Goal: Task Accomplishment & Management: Complete application form

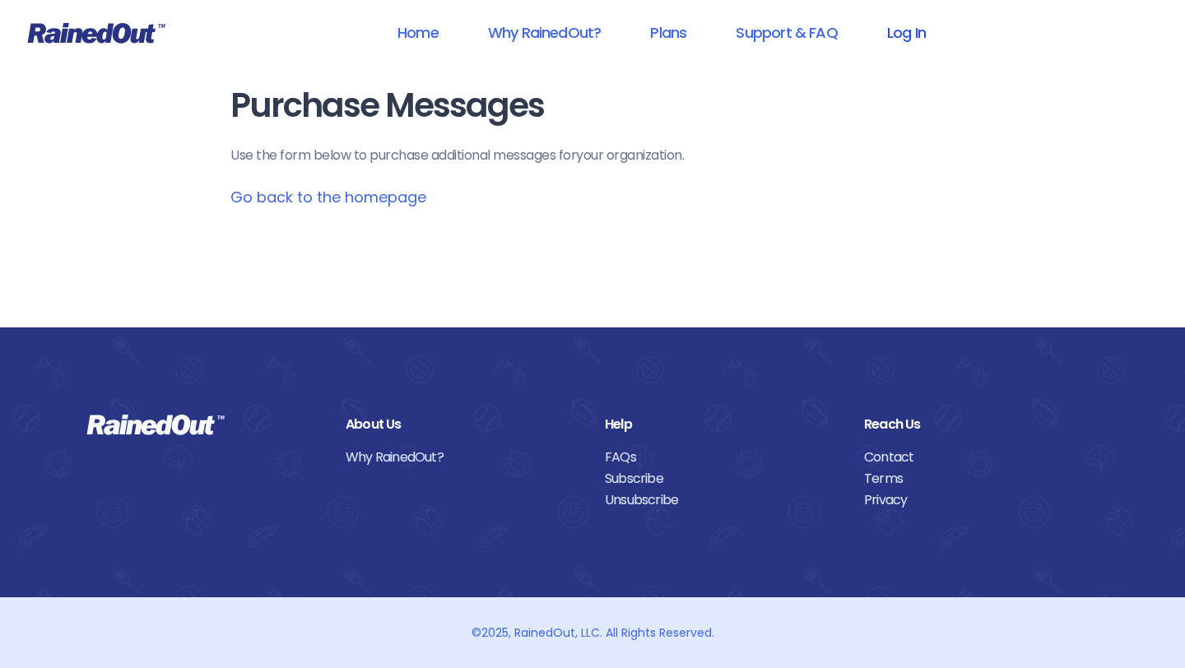
click at [897, 33] on link "Log In" at bounding box center [906, 32] width 81 height 37
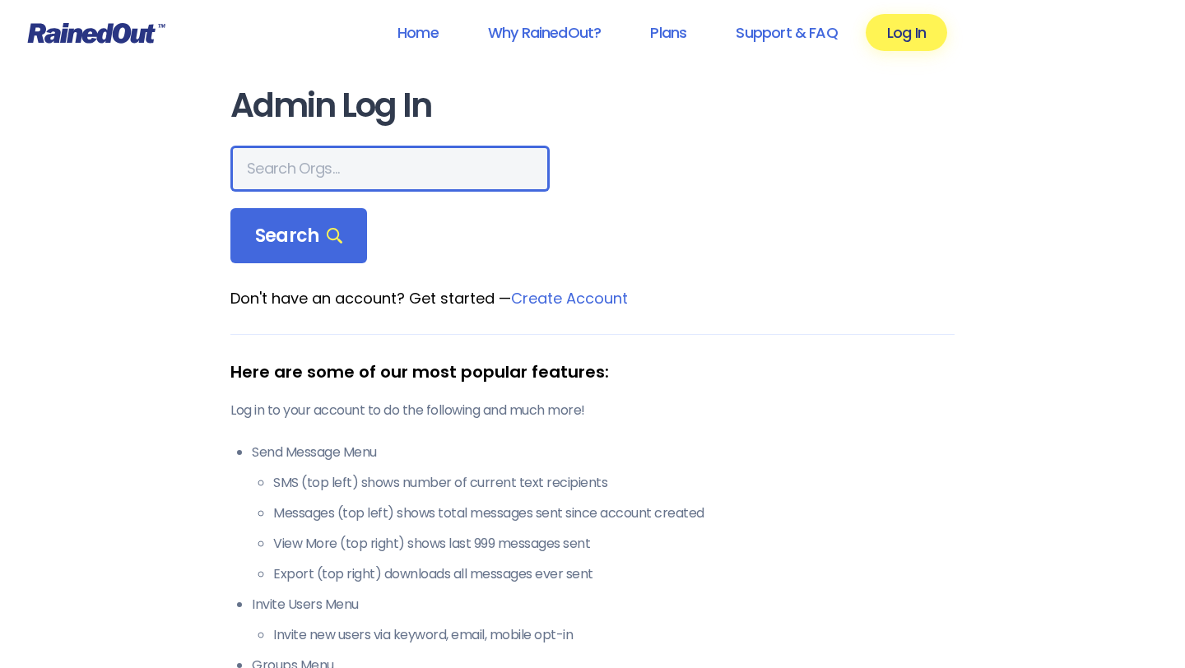
click at [380, 167] on input "text" at bounding box center [389, 169] width 319 height 46
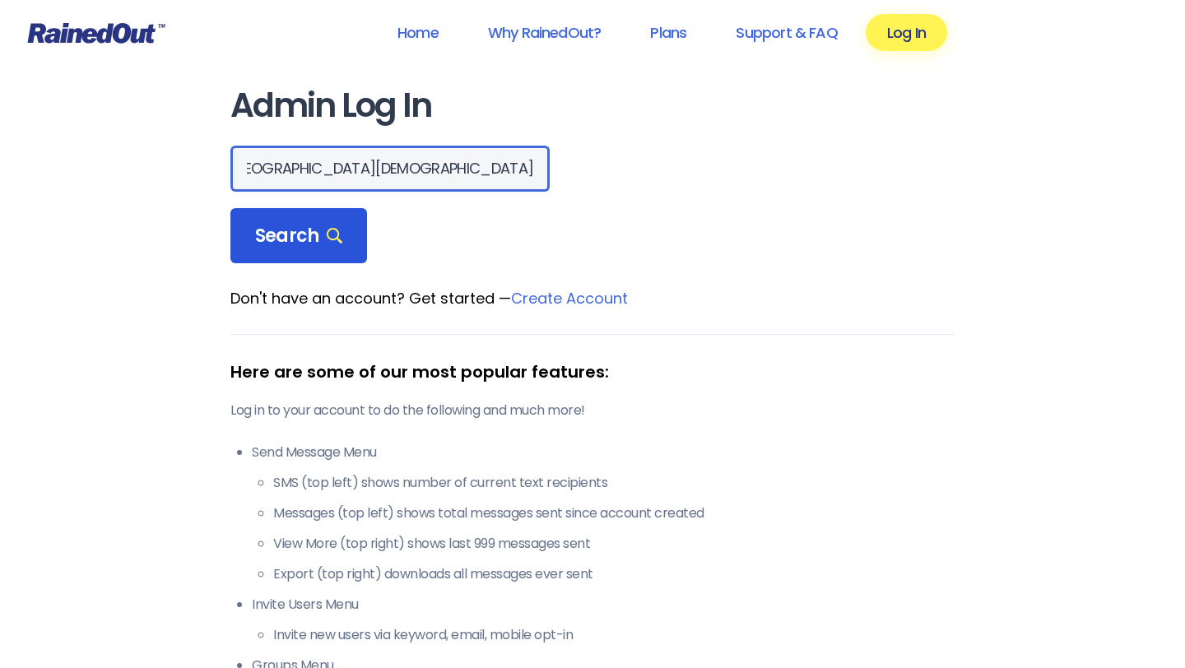
type input "[GEOGRAPHIC_DATA][DEMOGRAPHIC_DATA]"
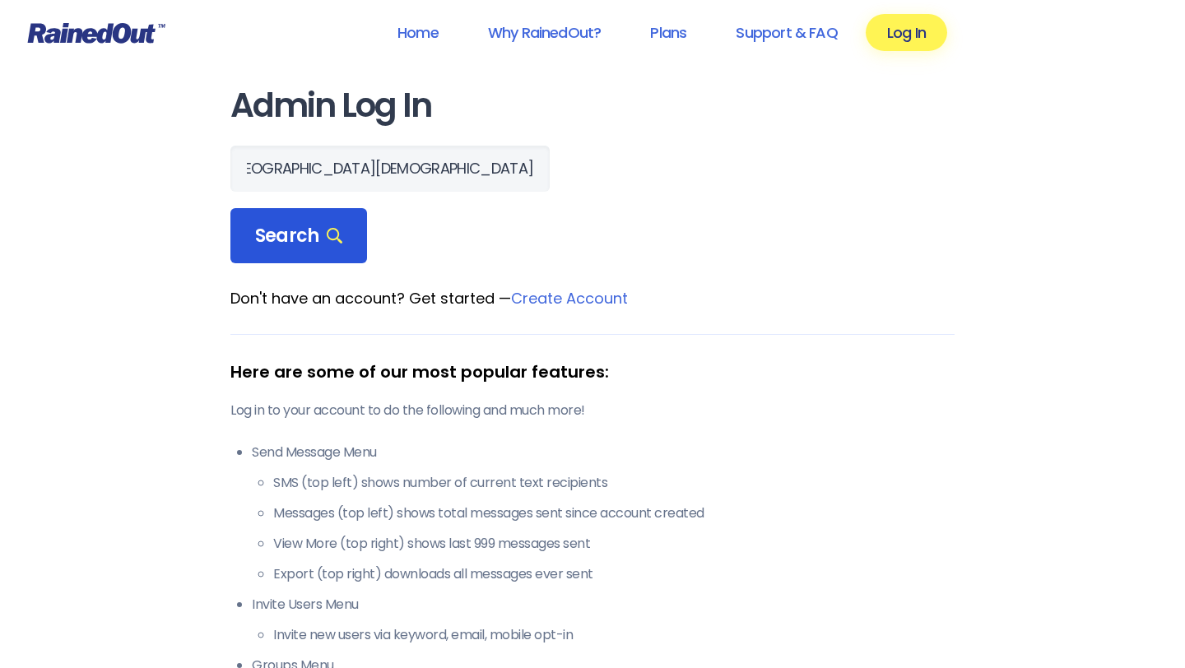
scroll to position [0, 0]
click at [305, 244] on span "Search" at bounding box center [298, 236] width 87 height 23
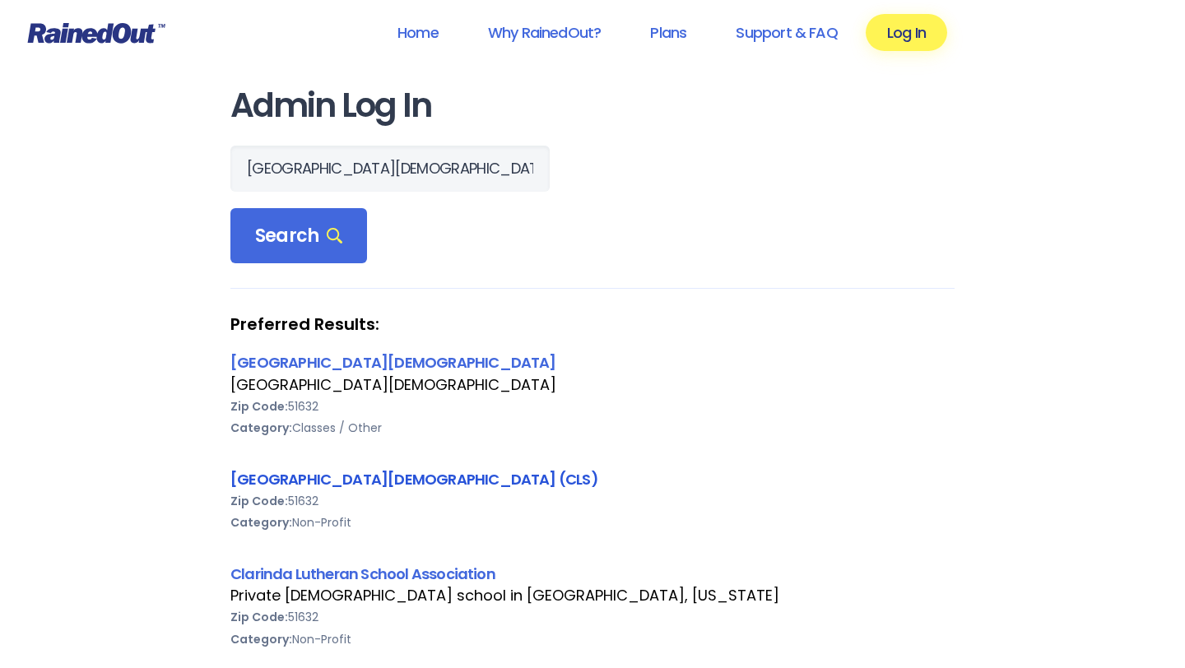
click at [378, 479] on link "[GEOGRAPHIC_DATA][DEMOGRAPHIC_DATA] (CLS)" at bounding box center [414, 479] width 368 height 21
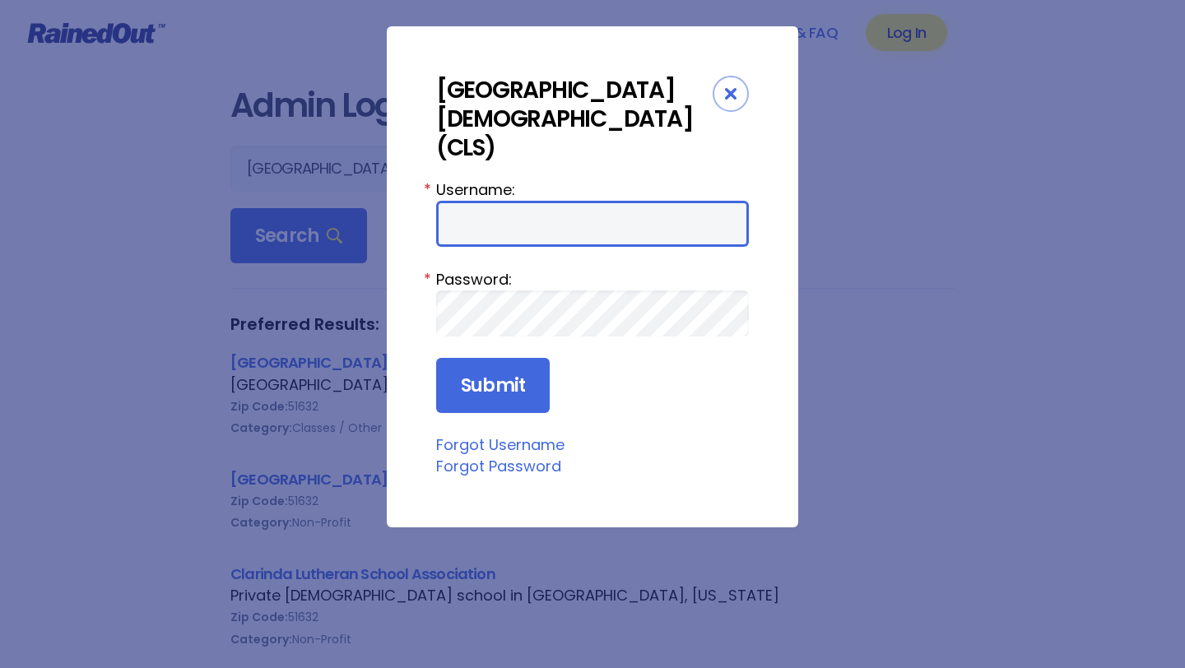
type input "LavetaC"
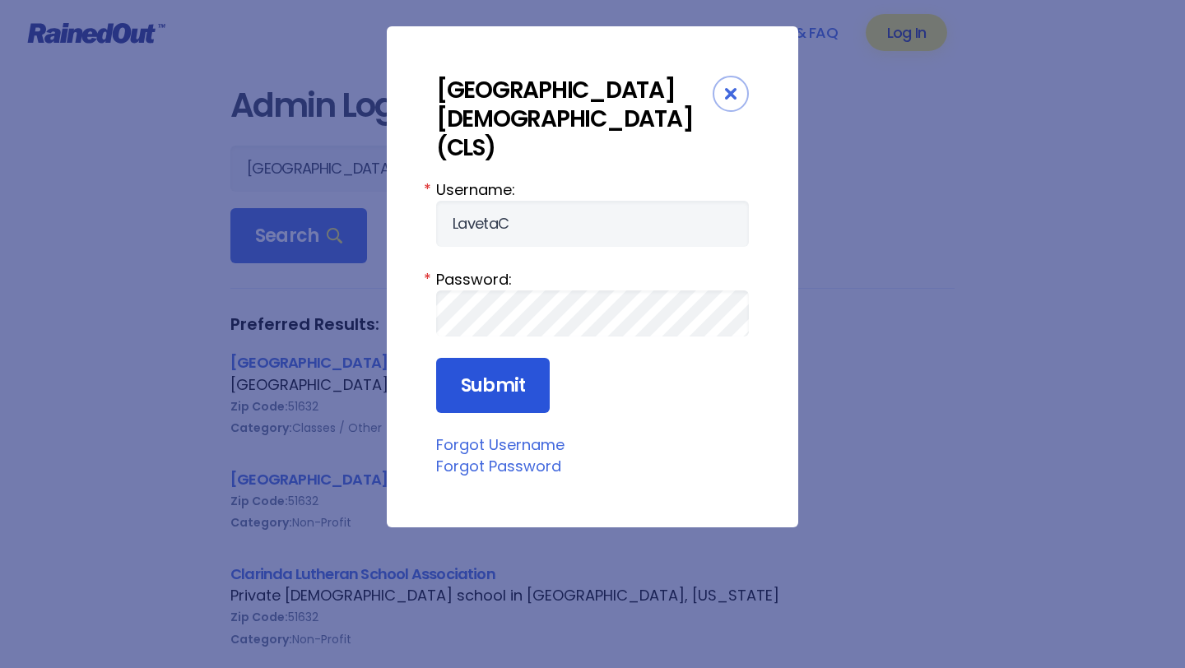
click at [477, 369] on input "Submit" at bounding box center [493, 386] width 114 height 56
